Goal: Navigation & Orientation: Find specific page/section

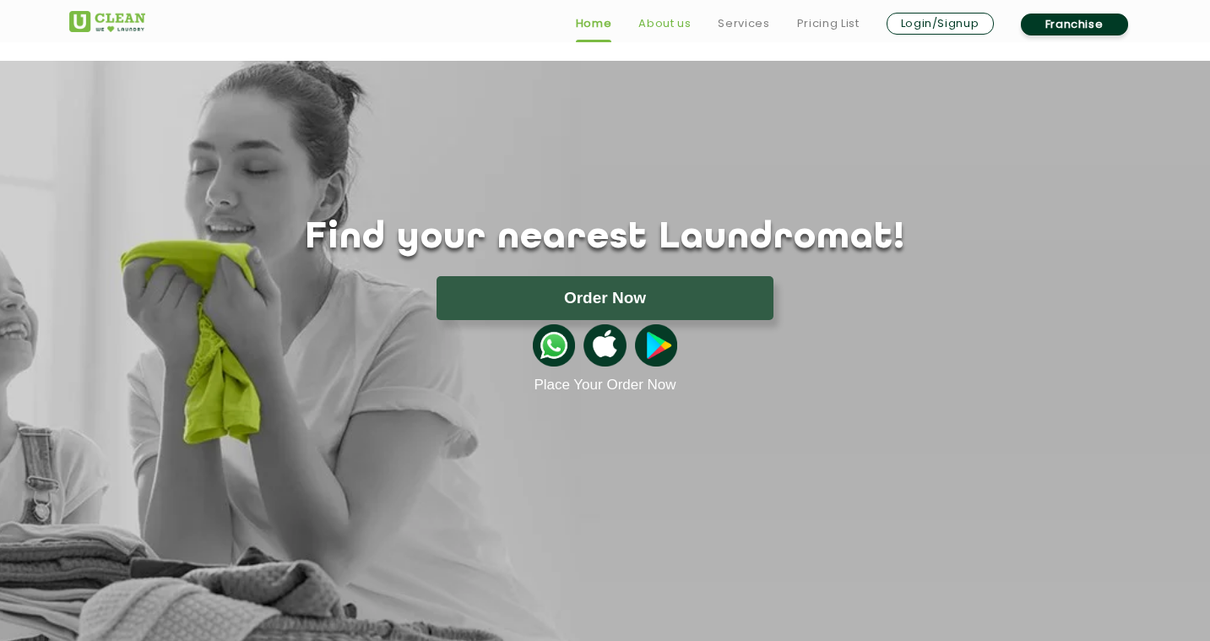
click at [669, 22] on link "About us" at bounding box center [664, 24] width 52 height 20
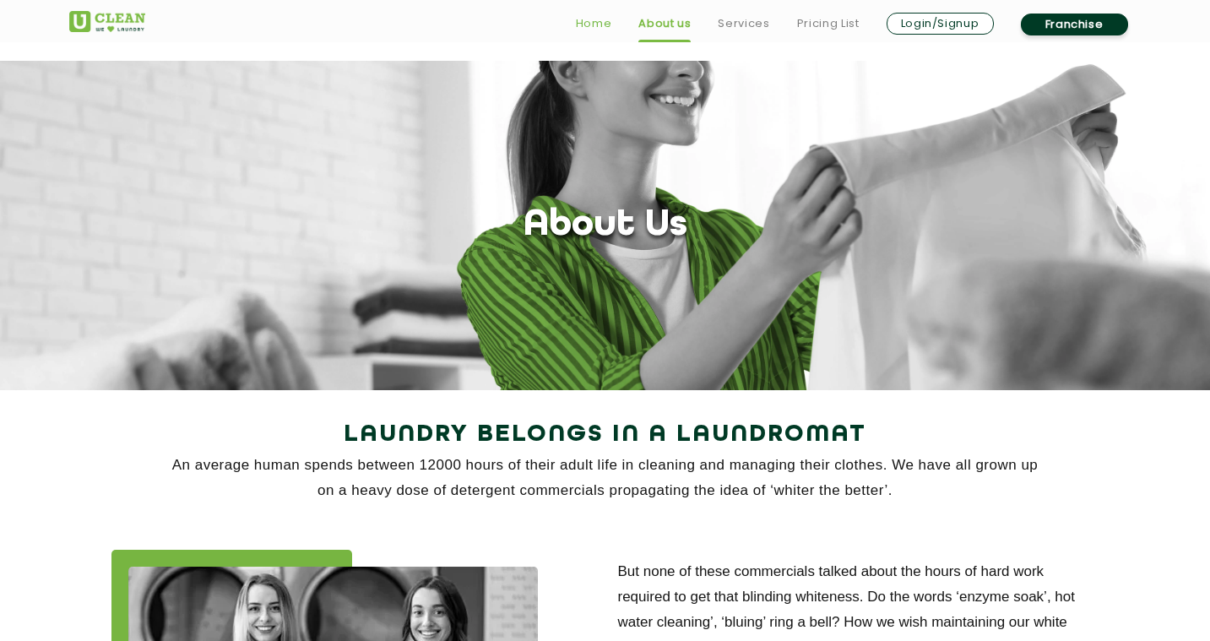
click at [595, 24] on link "Home" at bounding box center [594, 24] width 36 height 20
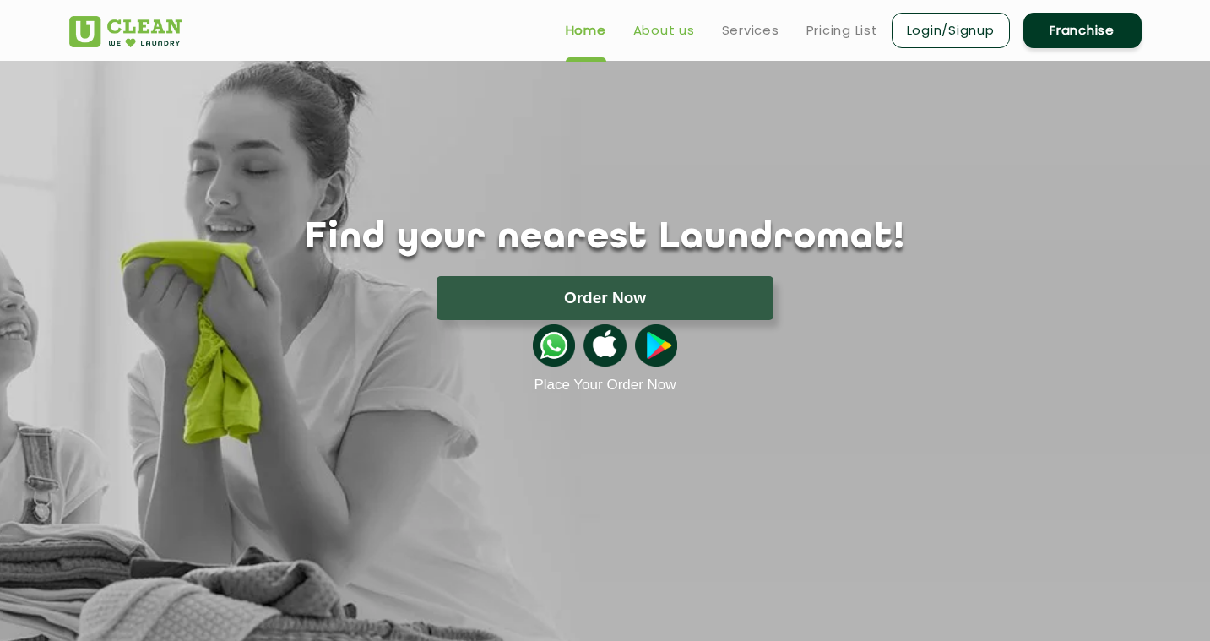
click at [656, 26] on link "About us" at bounding box center [664, 30] width 62 height 20
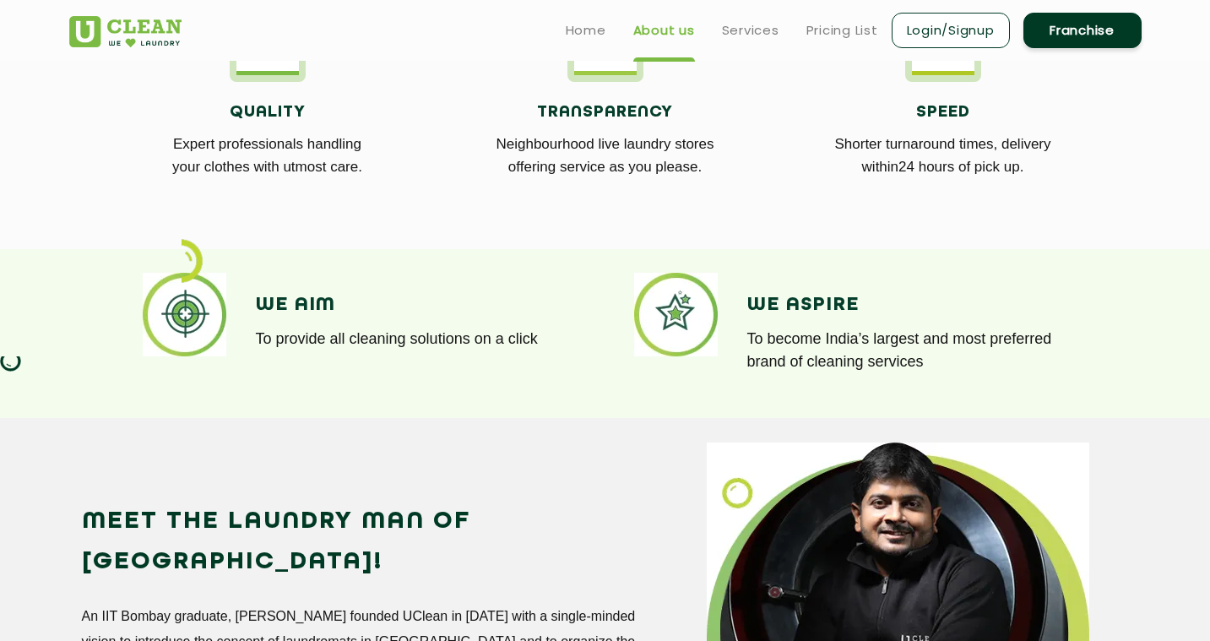
scroll to position [1076, 0]
